Goal: Transaction & Acquisition: Obtain resource

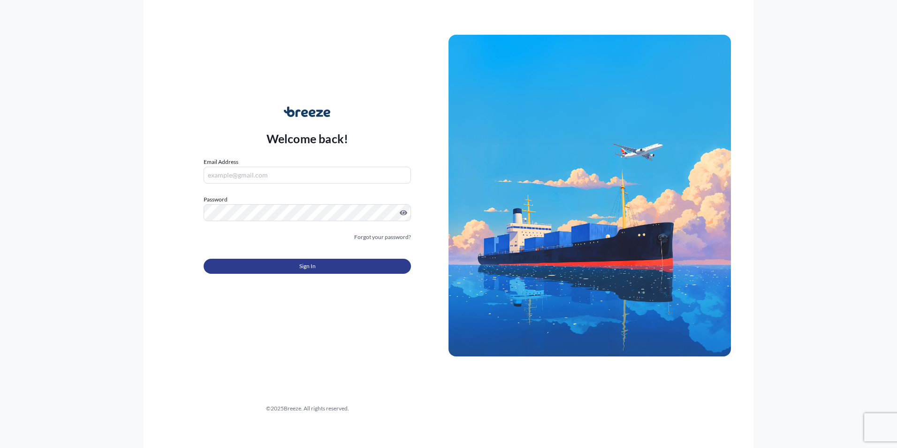
type input "[PERSON_NAME][EMAIL_ADDRESS][PERSON_NAME][DOMAIN_NAME]"
click at [341, 264] on button "Sign In" at bounding box center [307, 266] width 207 height 15
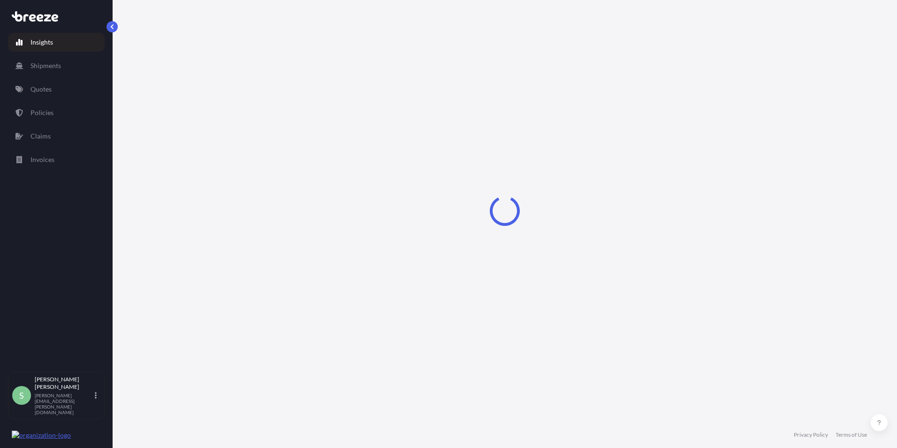
select select "2025"
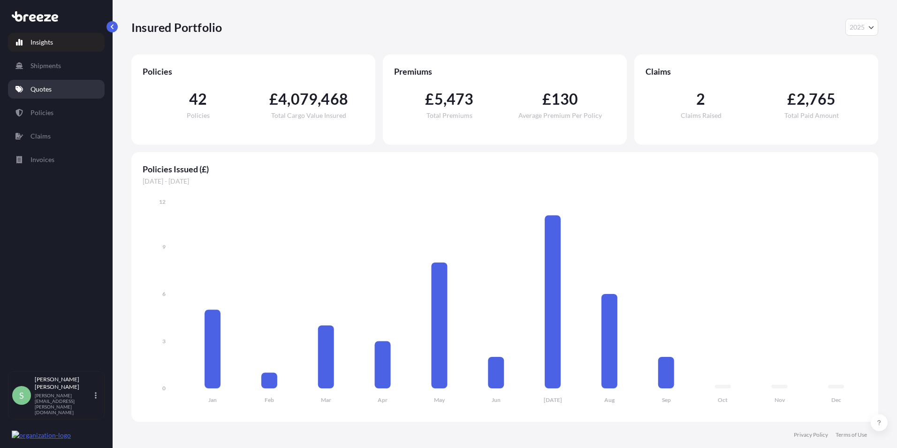
click at [59, 84] on link "Quotes" at bounding box center [56, 89] width 97 height 19
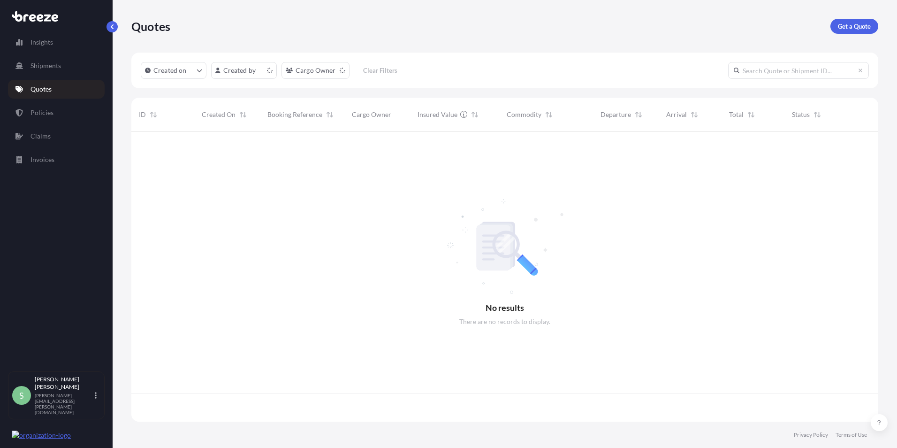
scroll to position [288, 740]
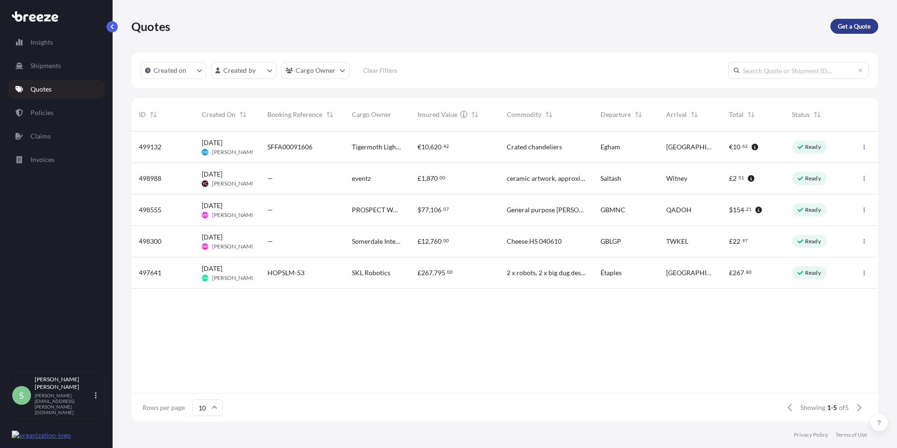
click at [848, 21] on link "Get a Quote" at bounding box center [855, 26] width 48 height 15
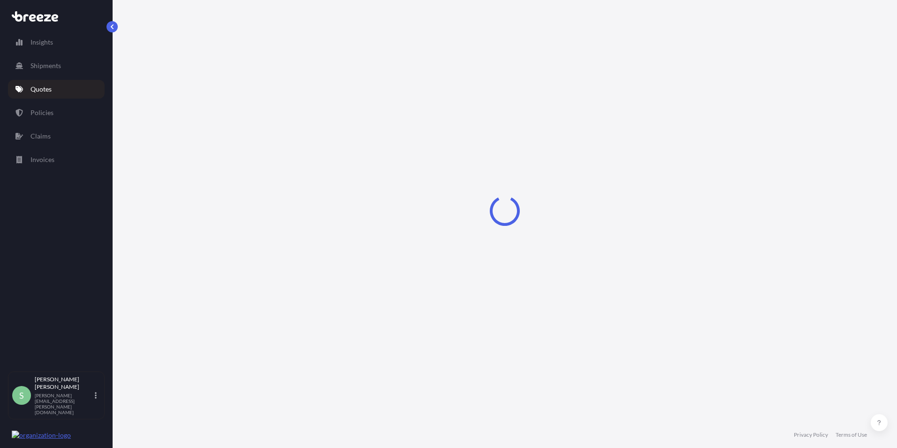
select select "Sea"
select select "1"
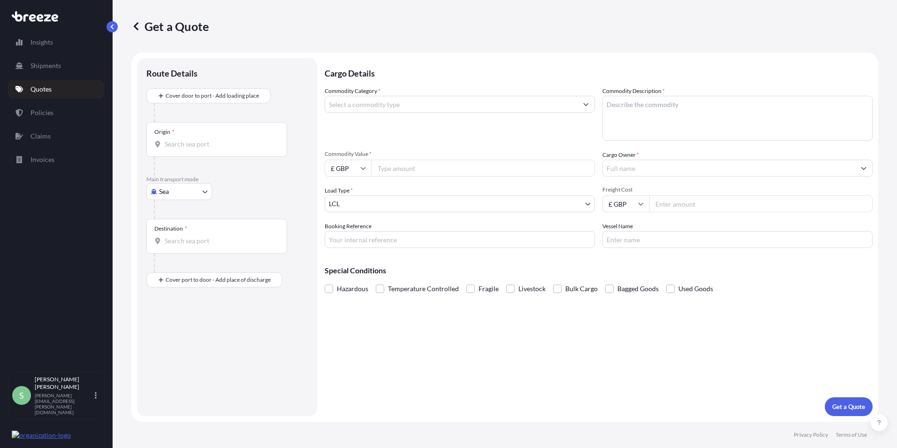
click at [349, 108] on input "Commodity Category *" at bounding box center [451, 104] width 252 height 17
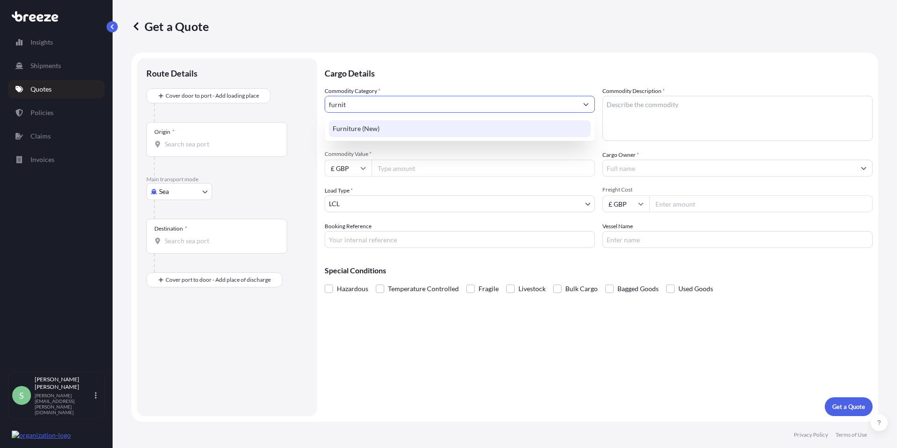
click at [356, 128] on div "Furniture (New)" at bounding box center [460, 128] width 262 height 17
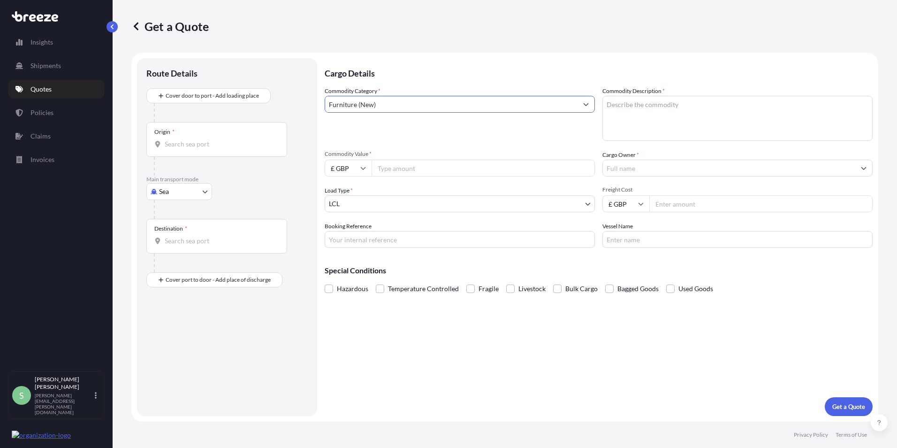
type input "Furniture (New)"
click at [615, 99] on textarea "Commodity Description *" at bounding box center [737, 118] width 270 height 45
type textarea "Furniture"
click at [456, 172] on input "Commodity Value *" at bounding box center [483, 168] width 223 height 17
type input "454000"
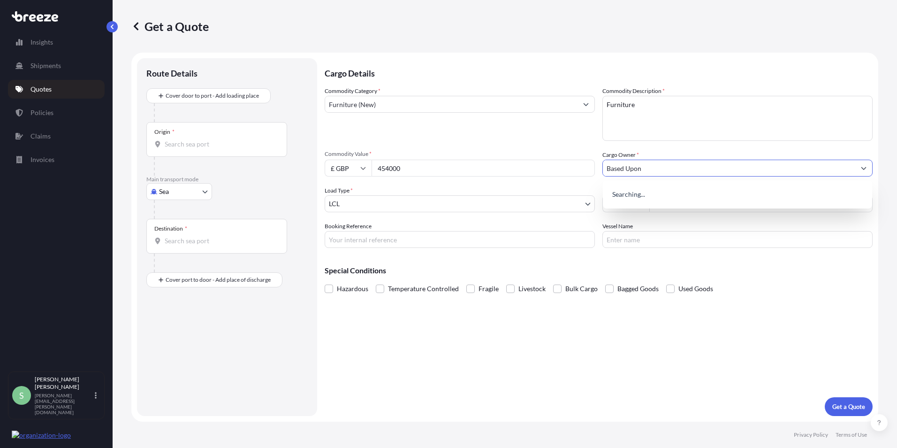
type input "Based Upon"
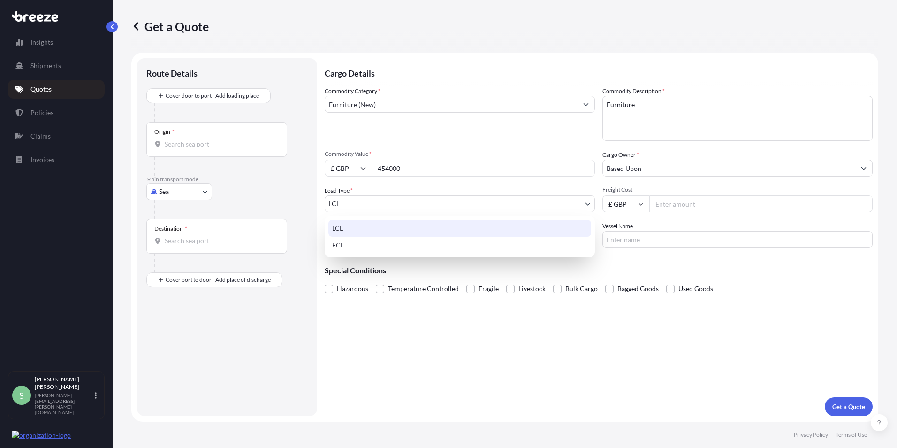
click at [545, 199] on body "5 options available. 2 options available. 0 options available. Insights Shipmen…" at bounding box center [448, 224] width 897 height 448
click at [433, 251] on div "FCL" at bounding box center [459, 244] width 263 height 17
select select "2"
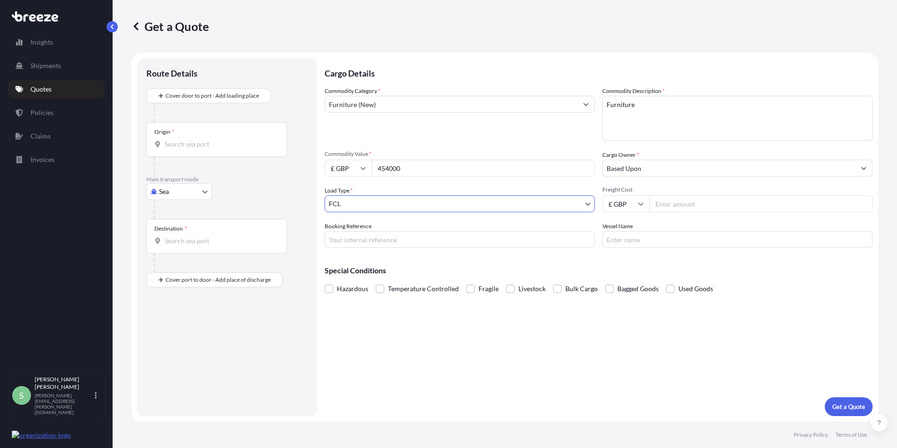
click at [684, 202] on input "Freight Cost" at bounding box center [760, 203] width 223 height 17
type input "1000.00"
click at [181, 137] on div "Origin *" at bounding box center [216, 139] width 141 height 35
click at [181, 139] on input "Origin *" at bounding box center [220, 143] width 111 height 9
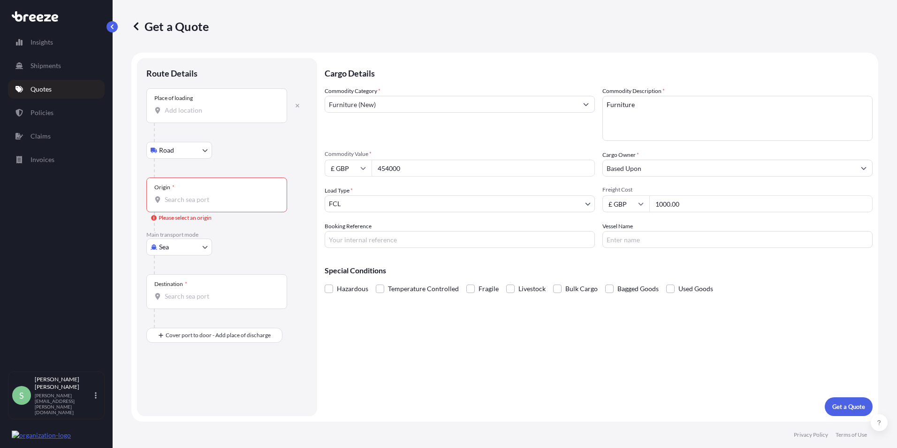
click at [168, 111] on input "Place of loading" at bounding box center [220, 110] width 111 height 9
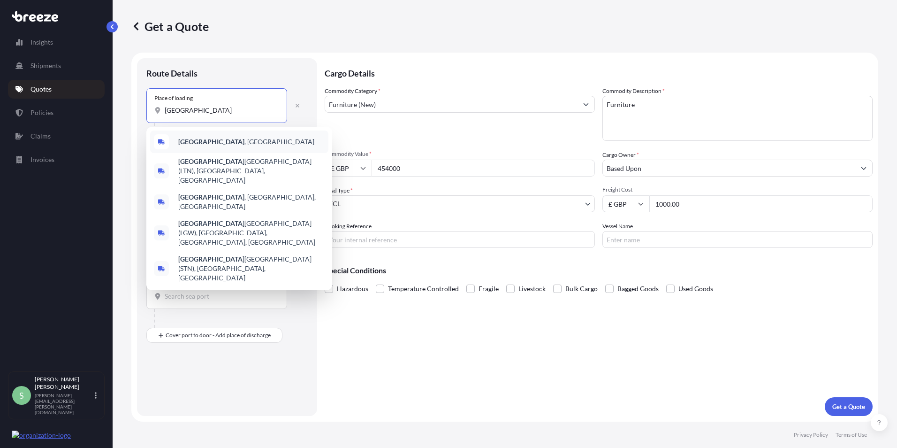
click at [190, 142] on b "[GEOGRAPHIC_DATA]" at bounding box center [211, 141] width 66 height 8
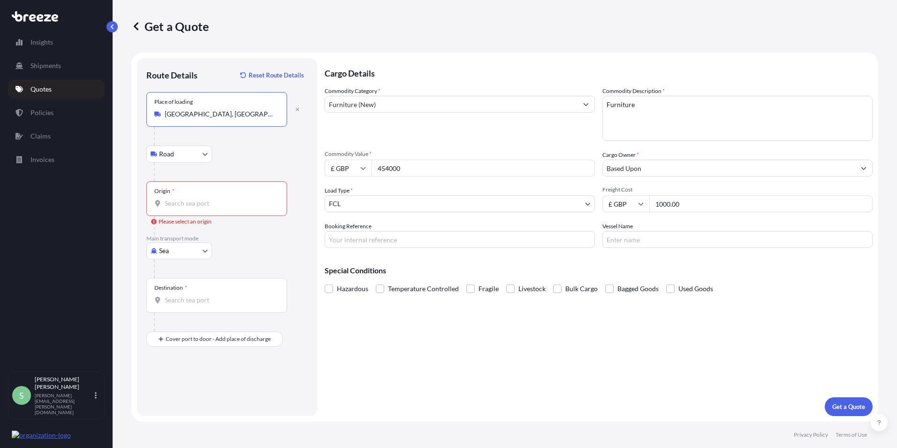
type input "[GEOGRAPHIC_DATA], [GEOGRAPHIC_DATA]"
click at [198, 191] on div "Origin *" at bounding box center [216, 198] width 141 height 35
click at [198, 198] on input "Origin * Please select an origin" at bounding box center [220, 202] width 111 height 9
type input "GBLGP - [GEOGRAPHIC_DATA], [GEOGRAPHIC_DATA]"
click at [171, 299] on input "Destination *" at bounding box center [220, 299] width 111 height 9
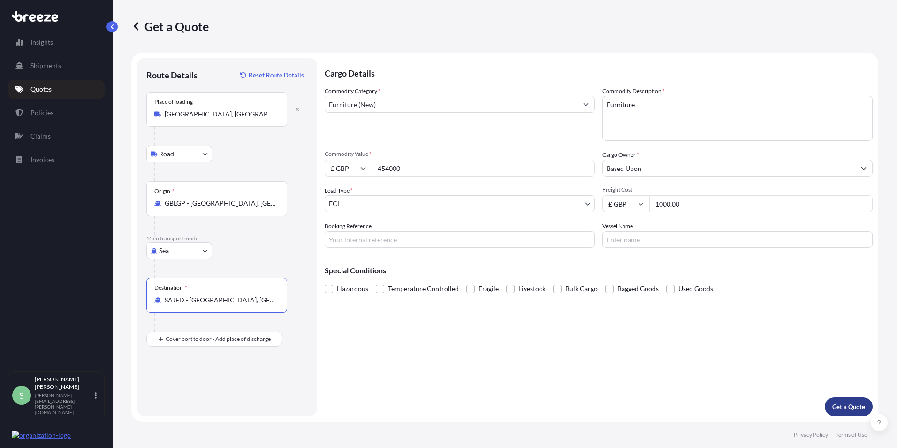
type input "SAJED - [GEOGRAPHIC_DATA], [GEOGRAPHIC_DATA]"
click at [850, 403] on p "Get a Quote" at bounding box center [848, 406] width 33 height 9
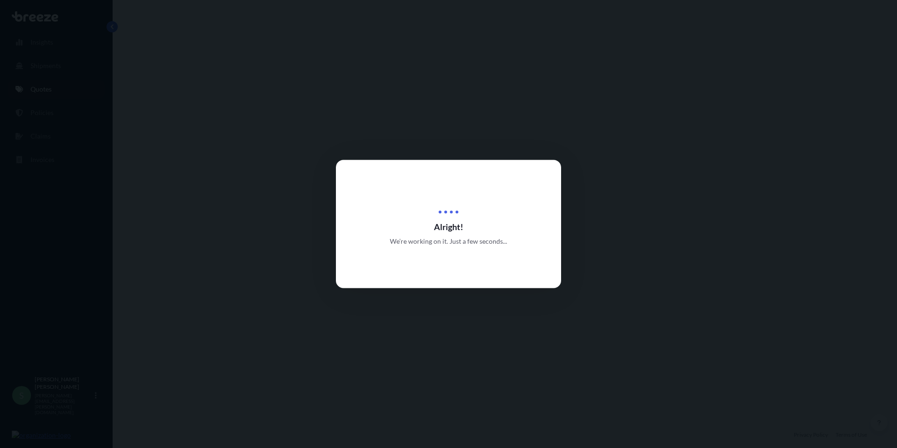
select select "Road"
select select "Sea"
select select "2"
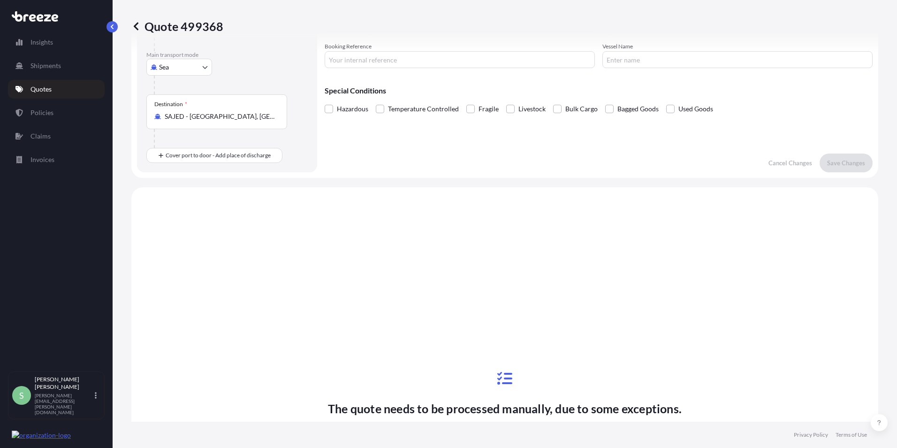
scroll to position [320, 0]
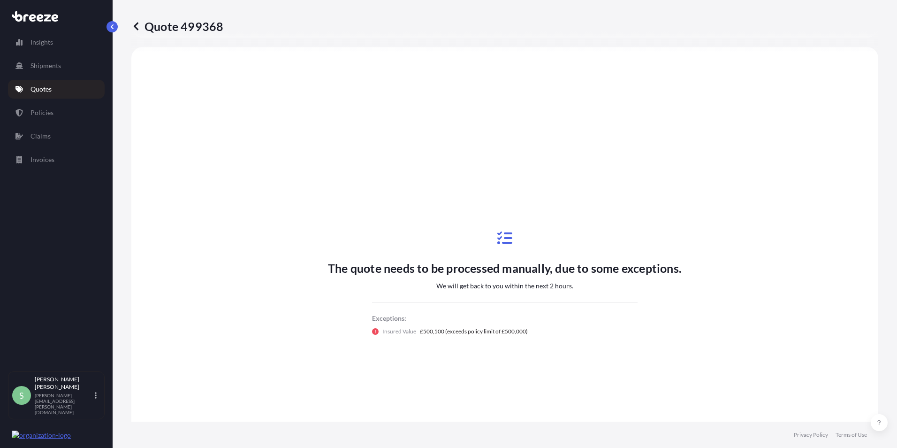
click at [134, 27] on icon at bounding box center [135, 26] width 9 height 9
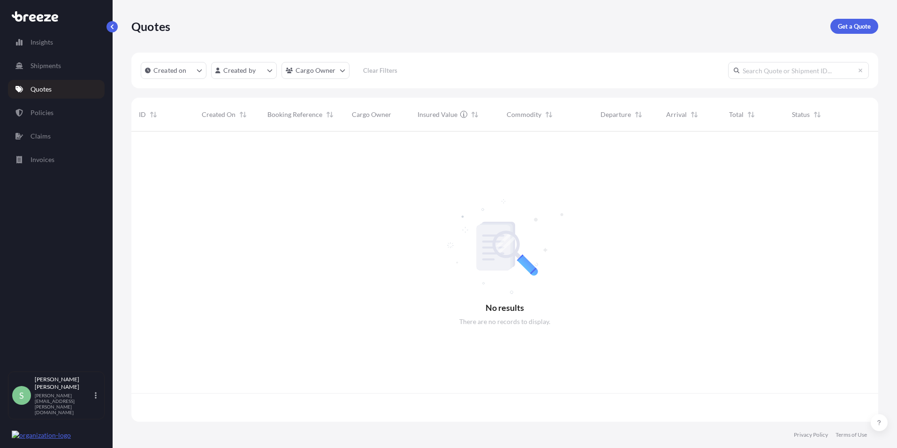
scroll to position [288, 740]
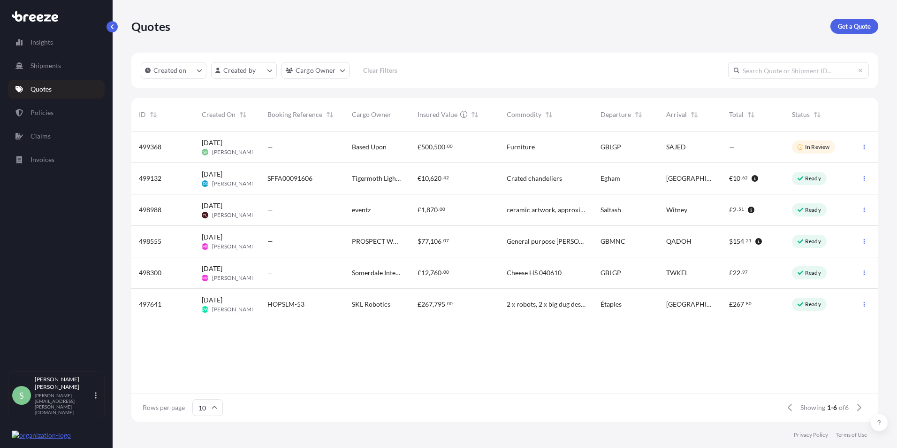
click at [255, 146] on div "[DATE] SP [PERSON_NAME]" at bounding box center [227, 146] width 66 height 31
select select "Road"
select select "Sea"
select select "2"
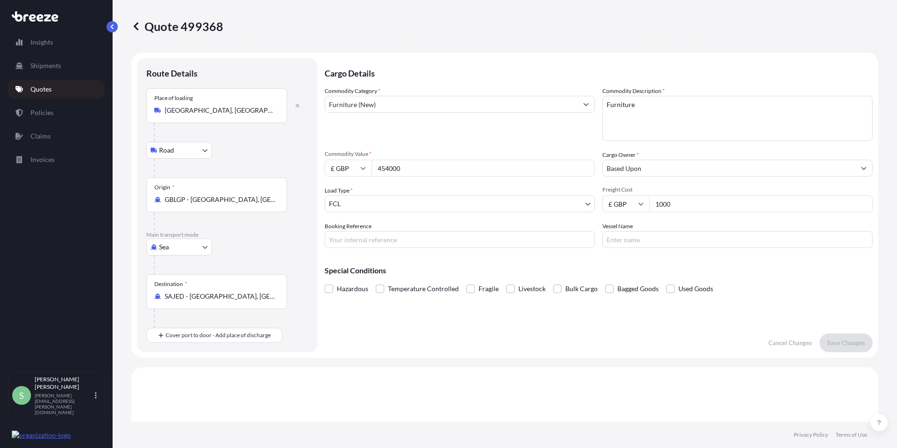
click at [157, 28] on p "Quote 499368" at bounding box center [177, 26] width 92 height 15
click at [137, 28] on icon at bounding box center [135, 26] width 9 height 9
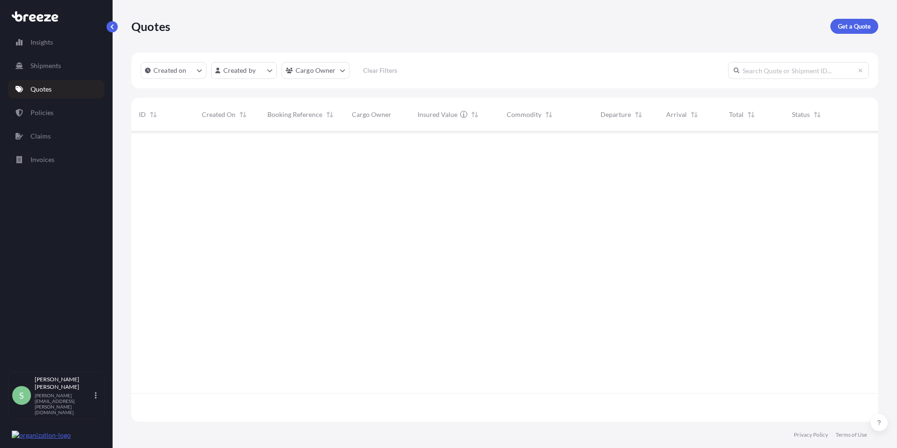
scroll to position [288, 740]
